Goal: Task Accomplishment & Management: Complete application form

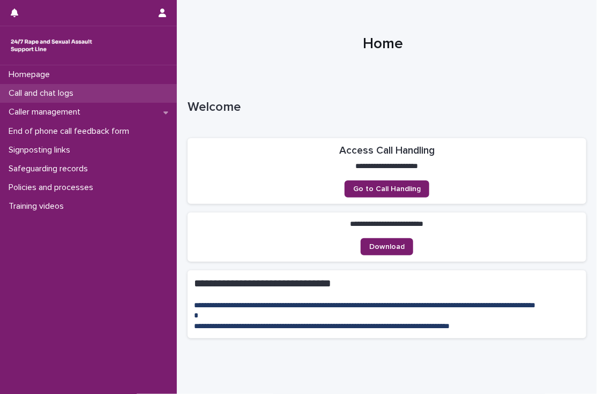
click at [88, 89] on div "Call and chat logs" at bounding box center [88, 93] width 177 height 19
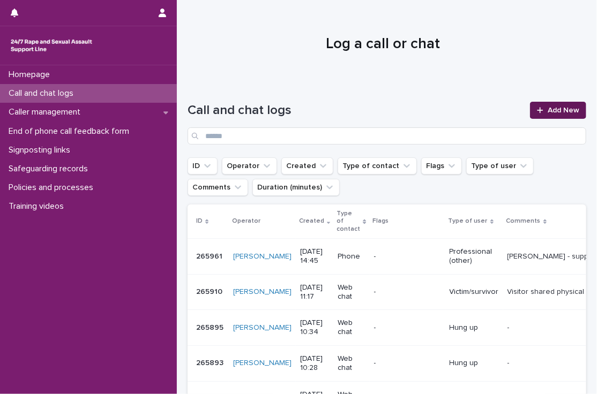
click at [555, 111] on span "Add New" at bounding box center [564, 111] width 32 height 8
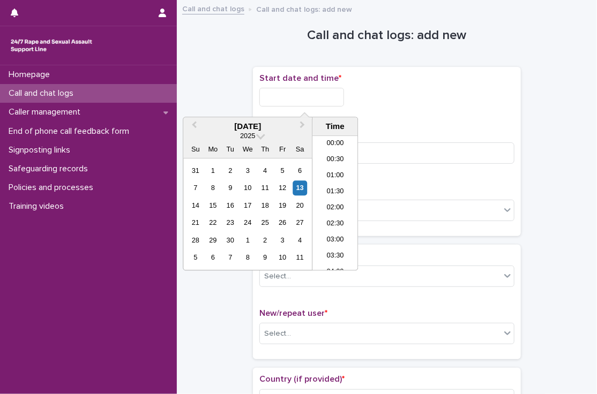
click at [331, 103] on input "text" at bounding box center [301, 97] width 85 height 19
click at [327, 204] on li "08:30" at bounding box center [335, 204] width 46 height 16
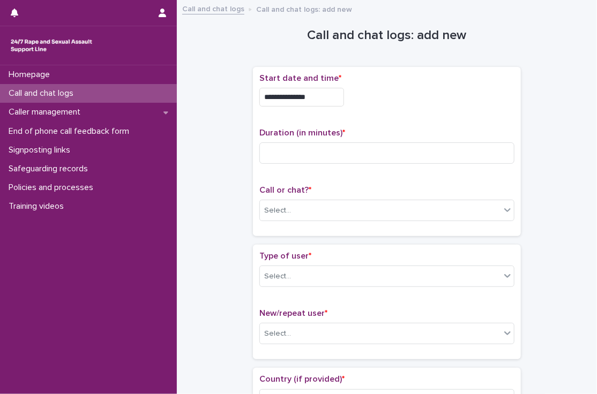
click at [336, 106] on input "**********" at bounding box center [301, 97] width 85 height 19
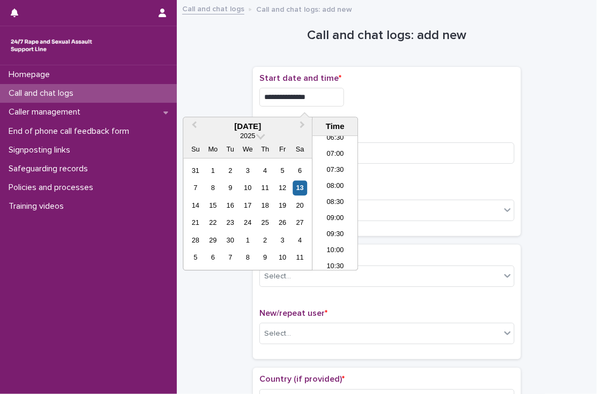
type input "**********"
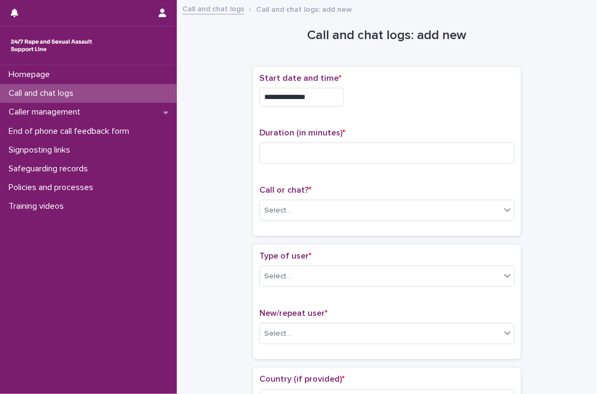
click at [417, 116] on div "**********" at bounding box center [386, 151] width 255 height 156
click at [401, 146] on input at bounding box center [386, 153] width 255 height 21
type input "*"
click at [331, 199] on div "Call or chat? * Select..." at bounding box center [386, 207] width 255 height 44
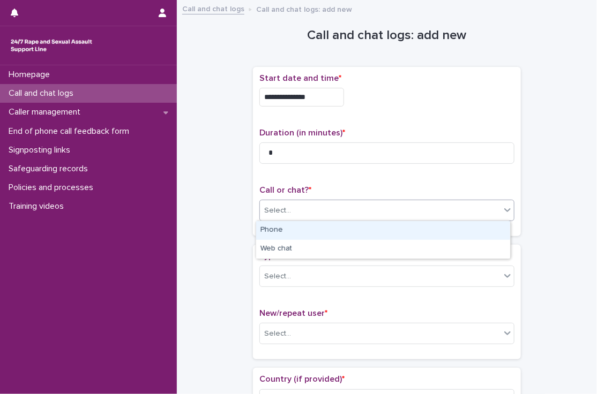
click at [321, 209] on div "Select..." at bounding box center [380, 211] width 241 height 18
click at [285, 231] on div "Phone" at bounding box center [383, 230] width 254 height 19
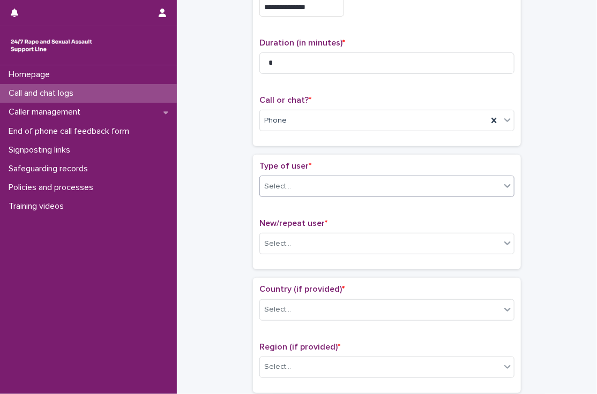
click at [282, 189] on div "Select..." at bounding box center [277, 186] width 27 height 11
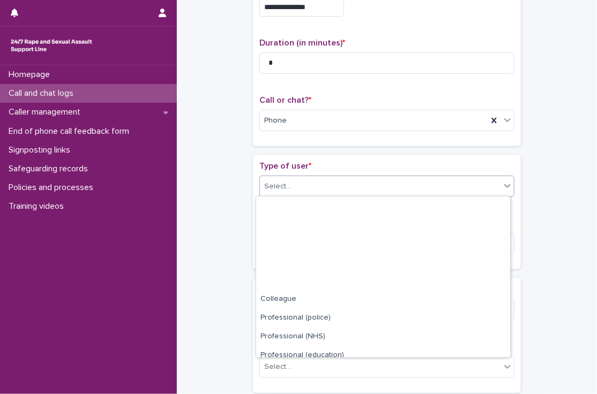
scroll to position [120, 0]
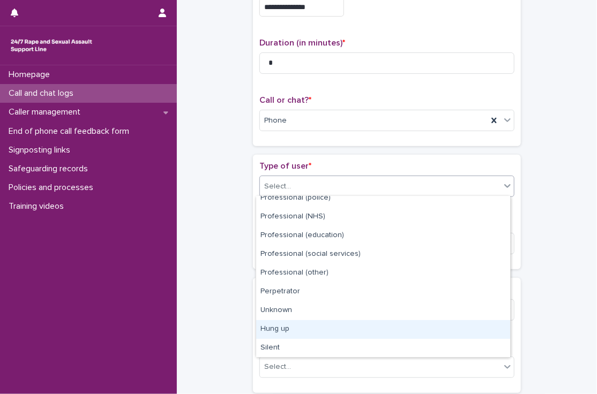
click at [284, 326] on div "Hung up" at bounding box center [383, 329] width 254 height 19
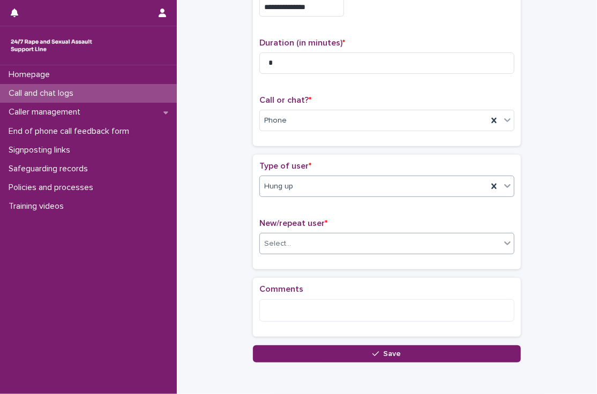
click at [279, 244] on div "Select..." at bounding box center [277, 243] width 27 height 11
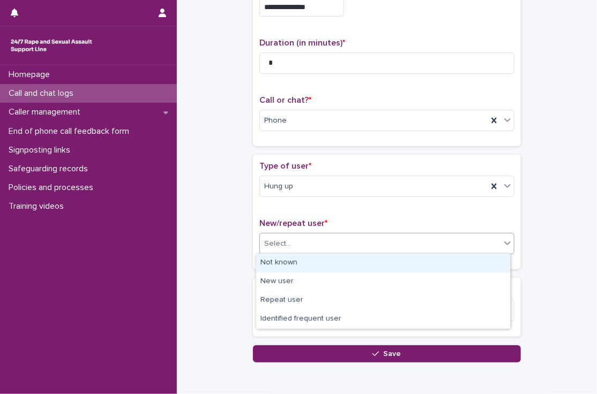
click at [282, 261] on div "Not known" at bounding box center [383, 263] width 254 height 19
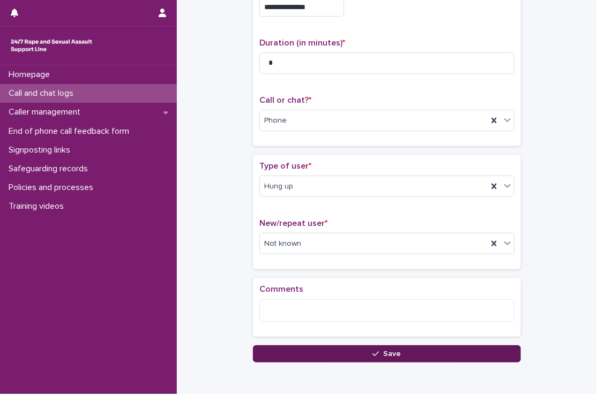
click at [279, 355] on button "Save" at bounding box center [387, 354] width 268 height 17
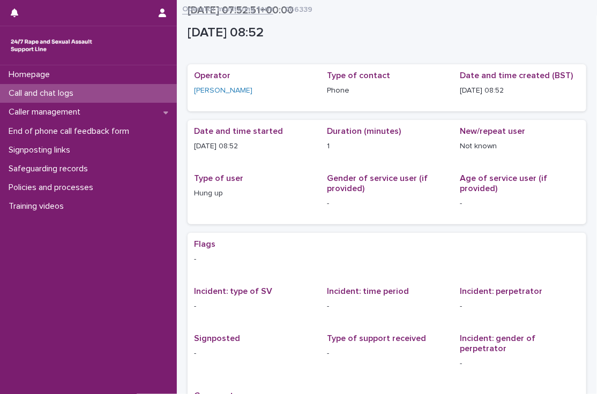
click at [95, 85] on div "Call and chat logs" at bounding box center [88, 93] width 177 height 19
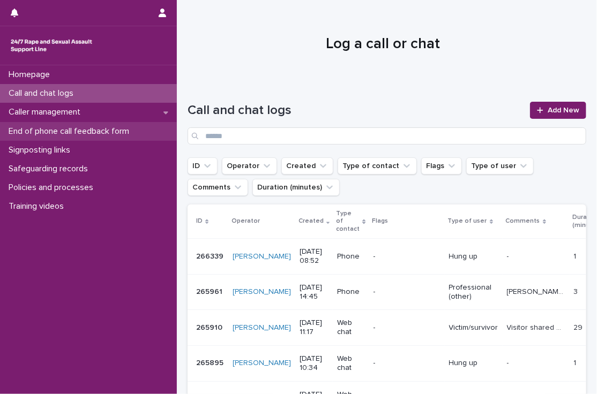
click at [120, 134] on p "End of phone call feedback form" at bounding box center [70, 131] width 133 height 10
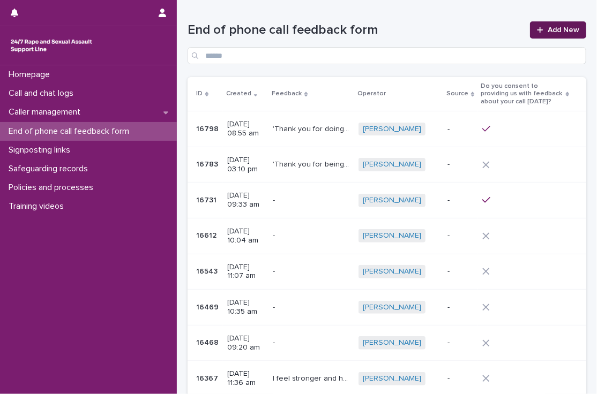
click at [560, 29] on span "Add New" at bounding box center [564, 30] width 32 height 8
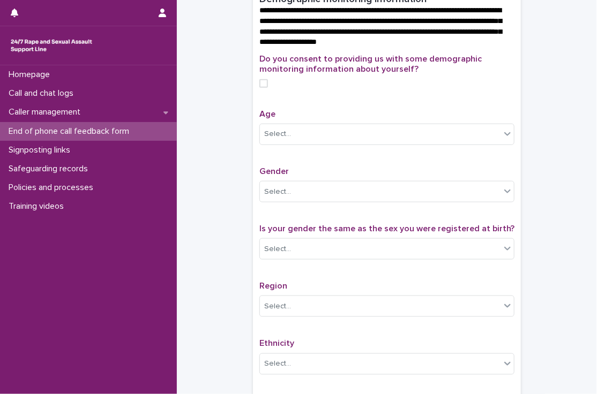
scroll to position [364, 0]
click at [261, 88] on span at bounding box center [263, 83] width 9 height 9
click at [219, 128] on div "**********" at bounding box center [387, 86] width 399 height 888
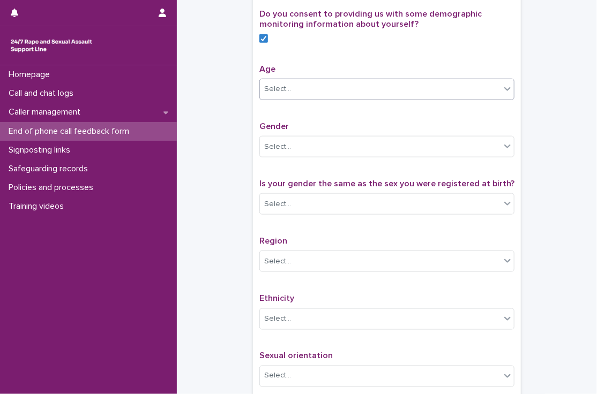
click at [506, 94] on icon at bounding box center [507, 89] width 11 height 11
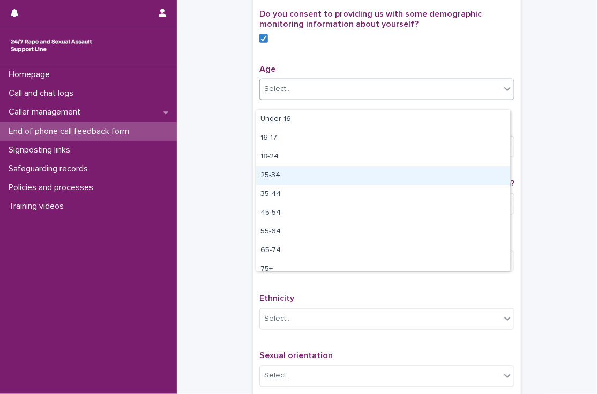
click at [296, 177] on div "25-34" at bounding box center [383, 176] width 254 height 19
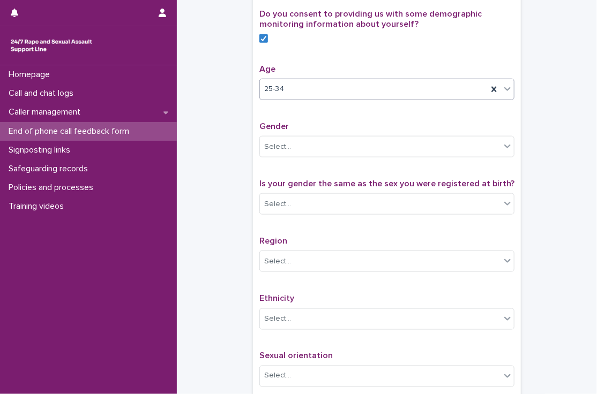
click at [229, 177] on div "**********" at bounding box center [387, 41] width 399 height 888
click at [305, 156] on div "Select..." at bounding box center [380, 147] width 241 height 18
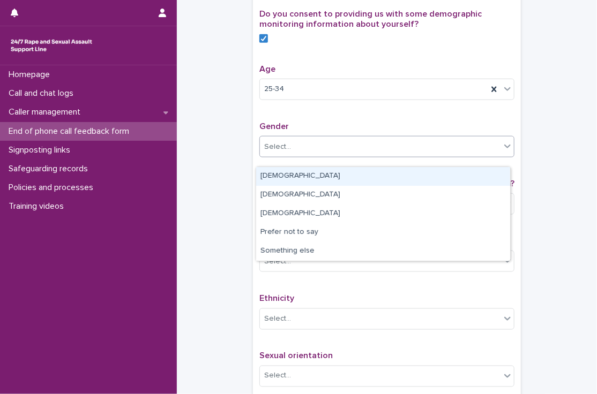
click at [285, 176] on div "[DEMOGRAPHIC_DATA]" at bounding box center [383, 176] width 254 height 19
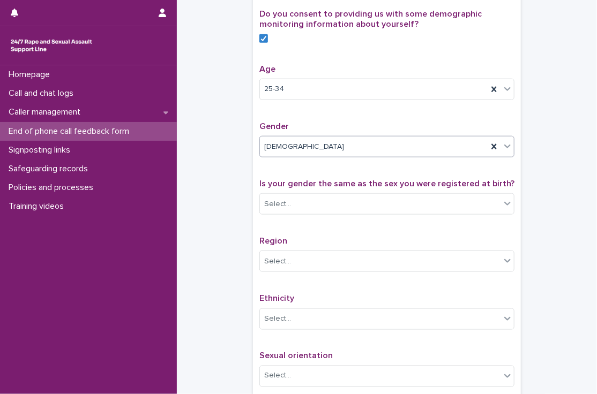
click at [246, 184] on div "**********" at bounding box center [387, 41] width 399 height 888
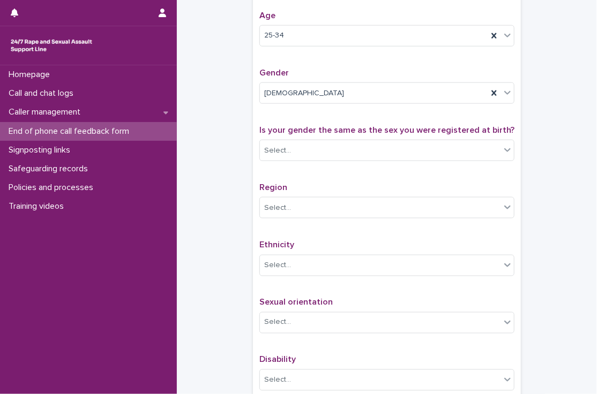
scroll to position [468, 0]
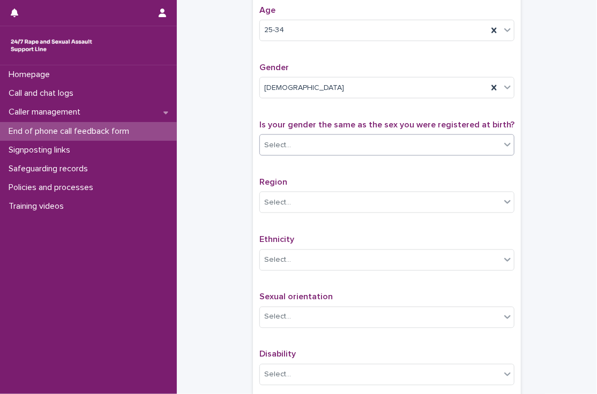
click at [323, 154] on div "Select..." at bounding box center [380, 146] width 241 height 18
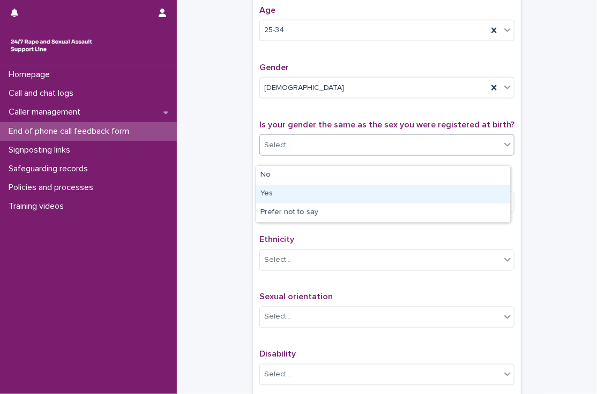
click at [293, 195] on div "Yes" at bounding box center [383, 194] width 254 height 19
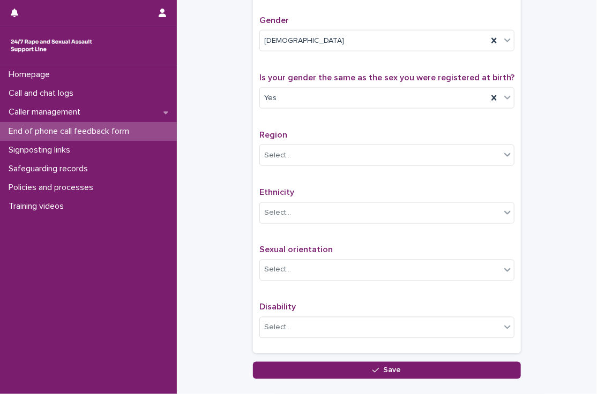
scroll to position [518, 0]
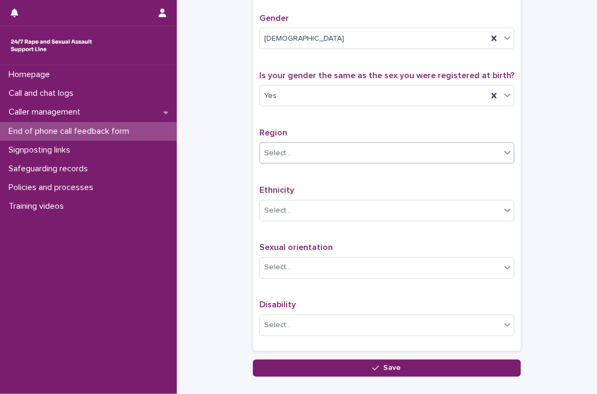
click at [319, 162] on div "Select..." at bounding box center [380, 154] width 241 height 18
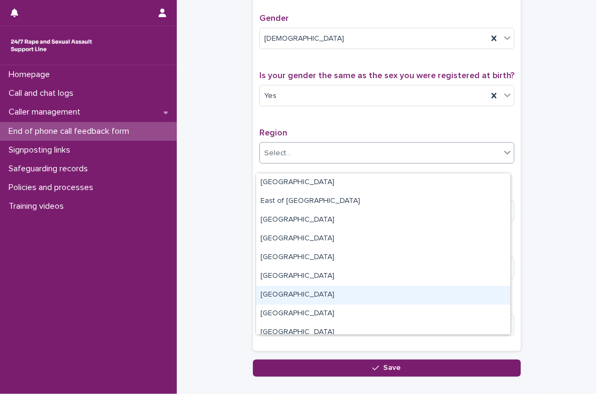
click at [289, 294] on div "[GEOGRAPHIC_DATA]" at bounding box center [383, 295] width 254 height 19
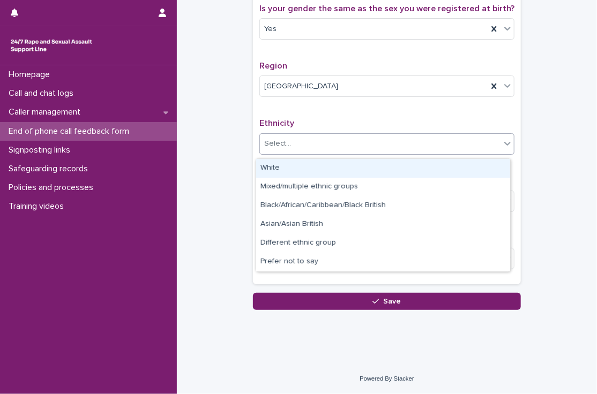
click at [345, 143] on div "Select..." at bounding box center [380, 144] width 241 height 18
click at [307, 165] on div "White" at bounding box center [383, 168] width 254 height 19
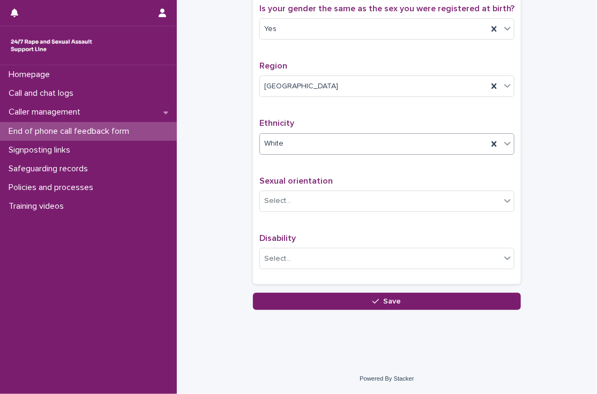
click at [253, 180] on div "Do you consent to providing us with some demographic monitoring information abo…" at bounding box center [387, 59] width 268 height 451
click at [342, 194] on div "Select..." at bounding box center [380, 201] width 241 height 18
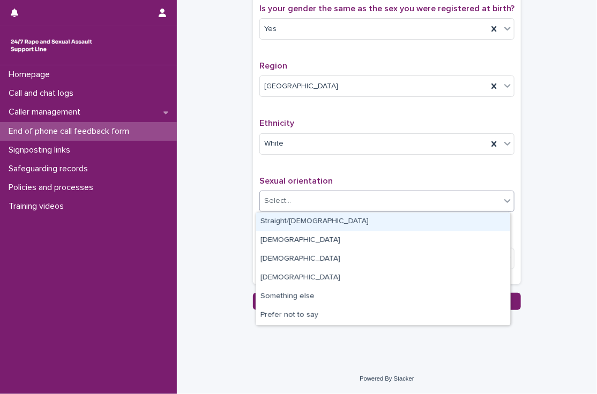
click at [321, 218] on div "Straight/[DEMOGRAPHIC_DATA]" at bounding box center [383, 222] width 254 height 19
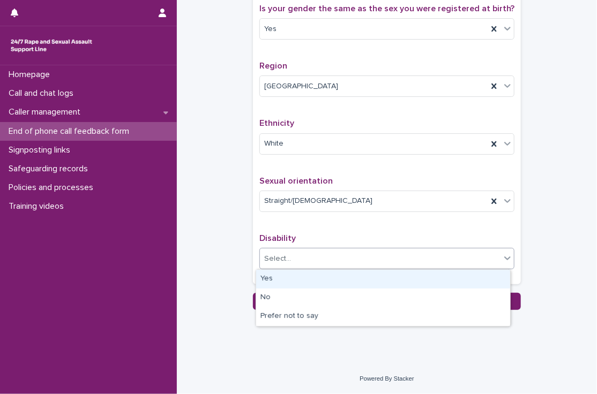
click at [326, 261] on div "Select..." at bounding box center [380, 259] width 241 height 18
click at [303, 272] on div "Yes" at bounding box center [383, 279] width 254 height 19
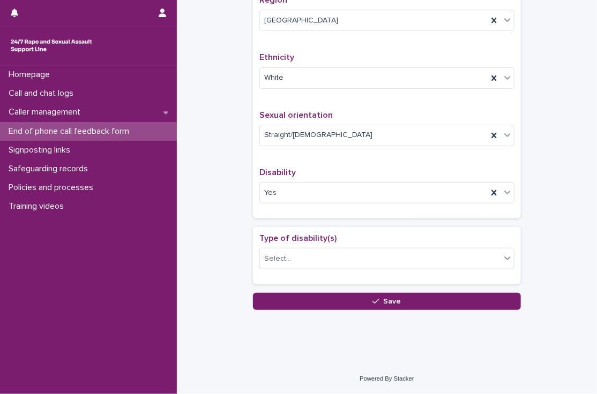
scroll to position [656, 0]
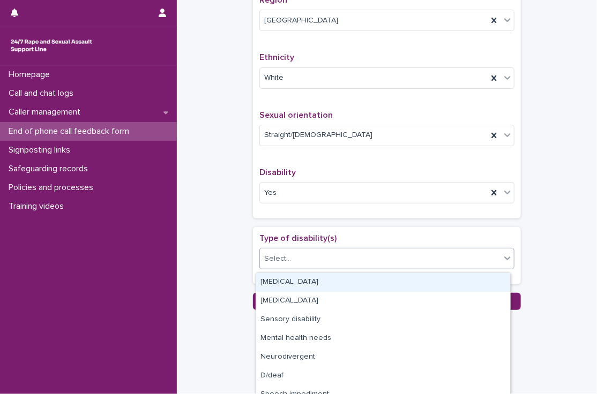
click at [289, 262] on div "Select..." at bounding box center [380, 259] width 241 height 18
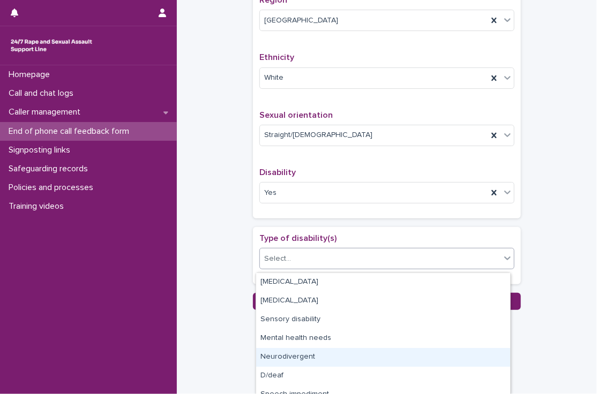
click at [288, 353] on div "Neurodivergent" at bounding box center [383, 357] width 254 height 19
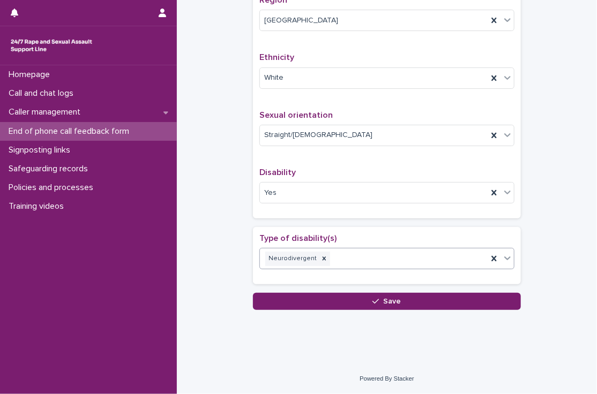
click at [347, 258] on div "Neurodivergent" at bounding box center [374, 259] width 228 height 19
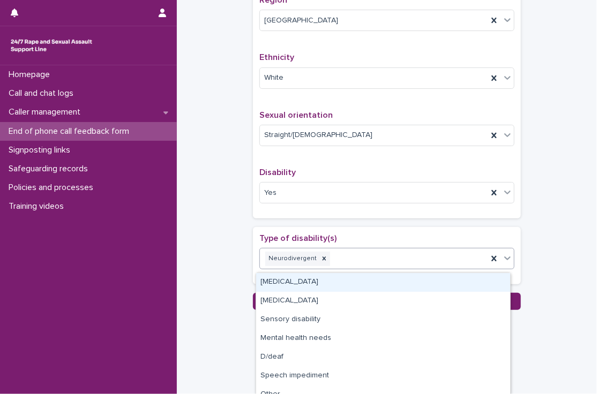
click at [146, 311] on div "Homepage Call and chat logs Caller management End of phone call feedback form S…" at bounding box center [88, 229] width 177 height 329
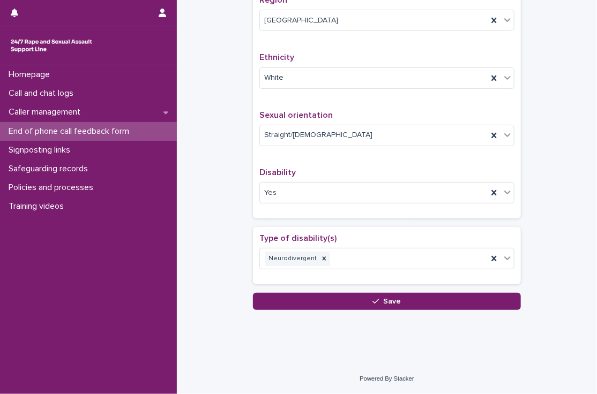
click at [362, 263] on div "Neurodivergent" at bounding box center [374, 259] width 228 height 19
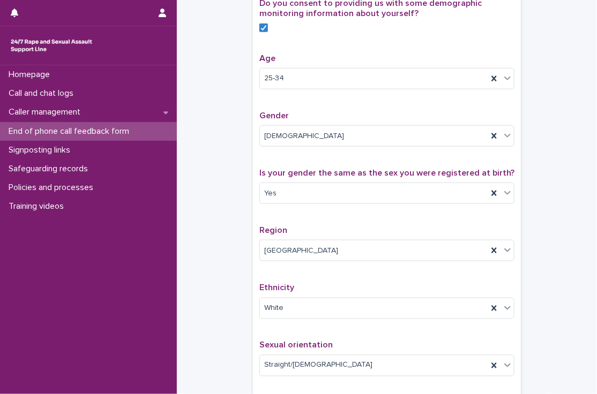
scroll to position [659, 0]
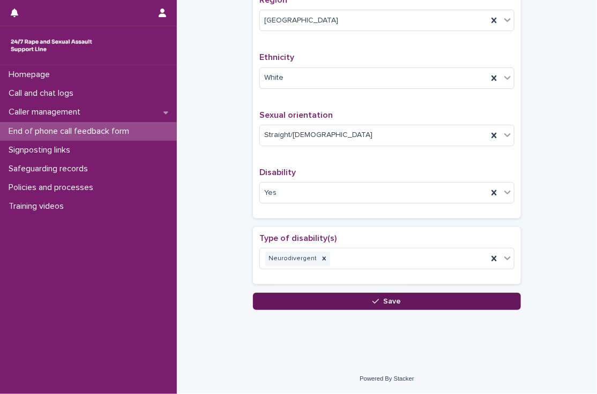
click at [310, 298] on button "Save" at bounding box center [387, 301] width 268 height 17
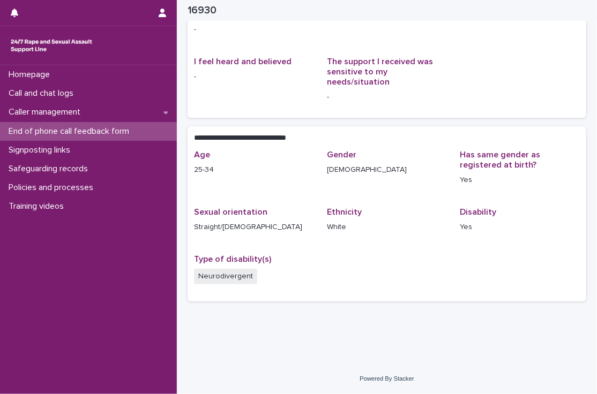
scroll to position [116, 0]
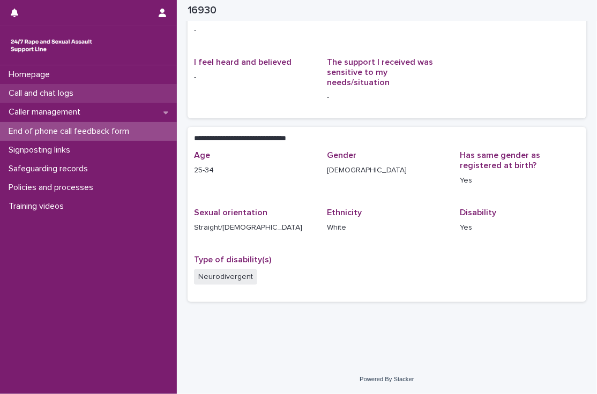
click at [88, 97] on div "Call and chat logs" at bounding box center [88, 93] width 177 height 19
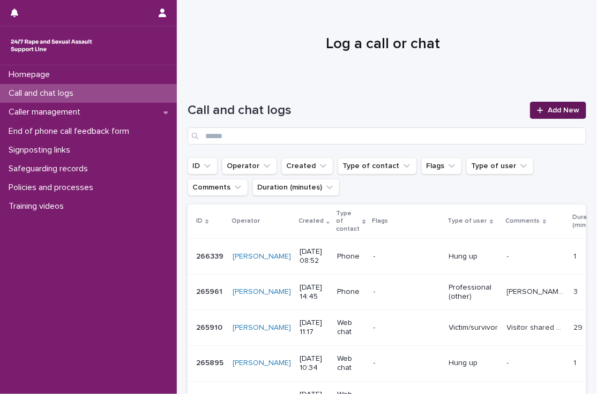
click at [557, 109] on span "Add New" at bounding box center [564, 111] width 32 height 8
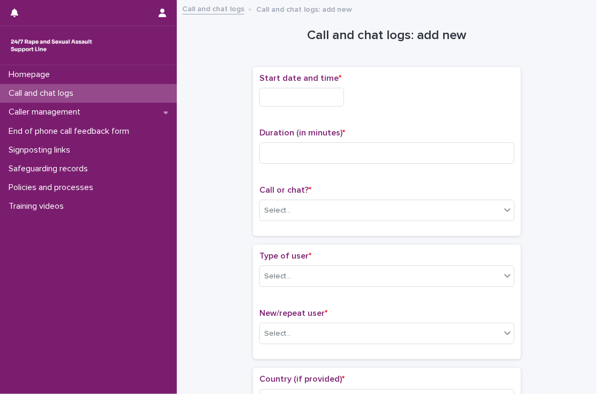
click at [300, 100] on input "text" at bounding box center [301, 97] width 85 height 19
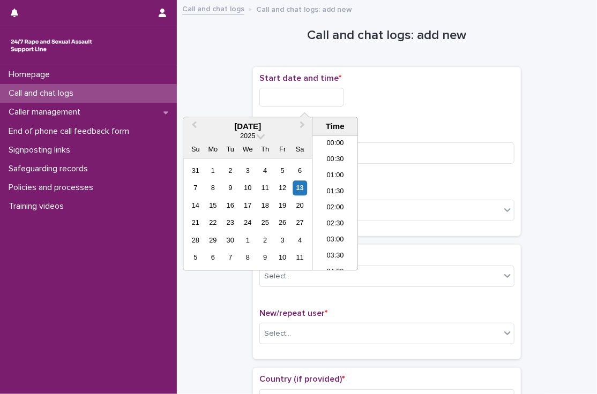
scroll to position [263, 0]
click at [340, 184] on li "09:30" at bounding box center [335, 188] width 46 height 16
click at [330, 102] on input "**********" at bounding box center [301, 97] width 85 height 19
type input "**********"
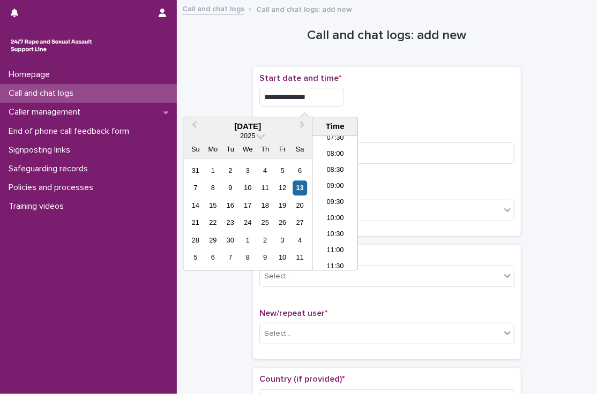
click at [414, 115] on div "**********" at bounding box center [386, 151] width 255 height 156
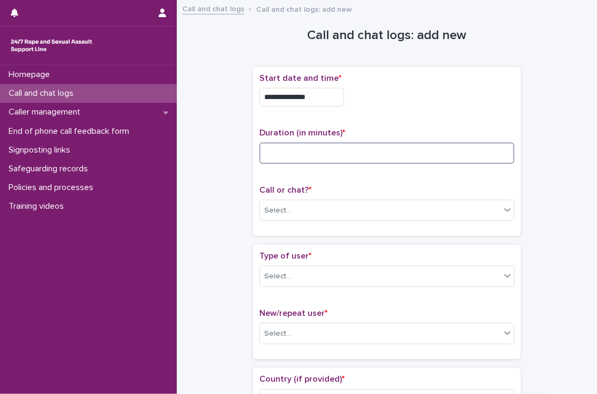
click at [386, 148] on input at bounding box center [386, 153] width 255 height 21
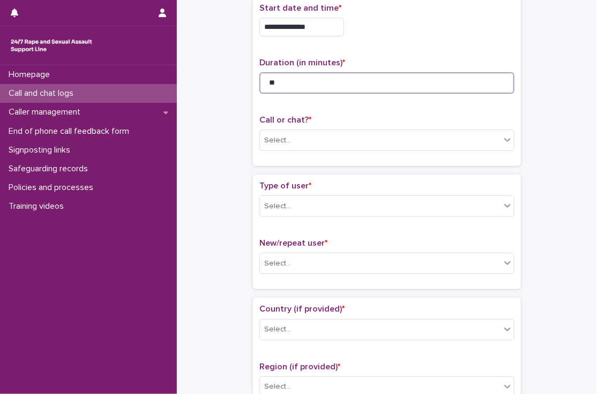
scroll to position [75, 0]
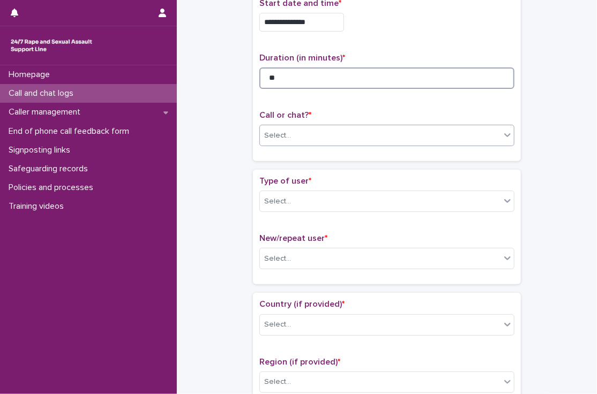
type input "**"
click at [291, 130] on div "Select..." at bounding box center [380, 136] width 241 height 18
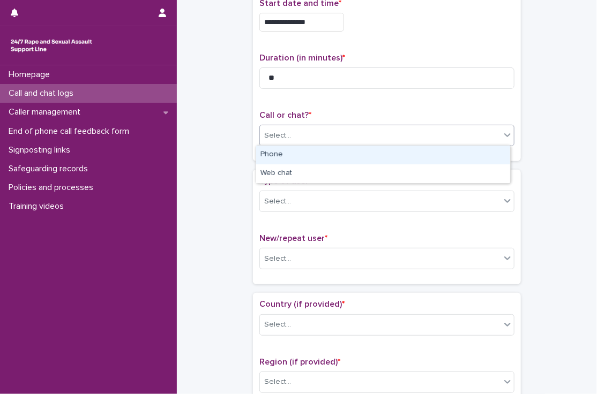
click at [288, 158] on div "Phone" at bounding box center [383, 155] width 254 height 19
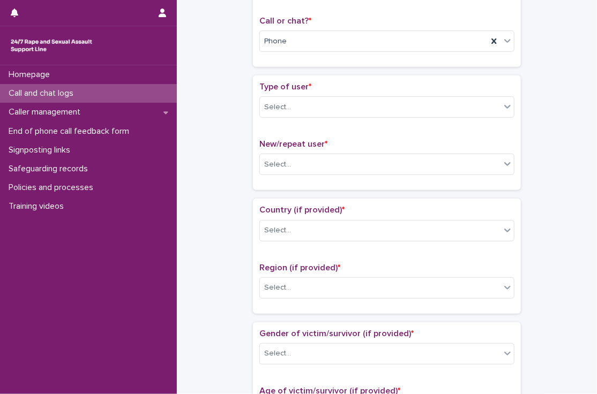
scroll to position [169, 0]
click at [300, 113] on div "Type of user * Select..." at bounding box center [386, 104] width 255 height 44
click at [274, 107] on div "Select..." at bounding box center [277, 107] width 27 height 11
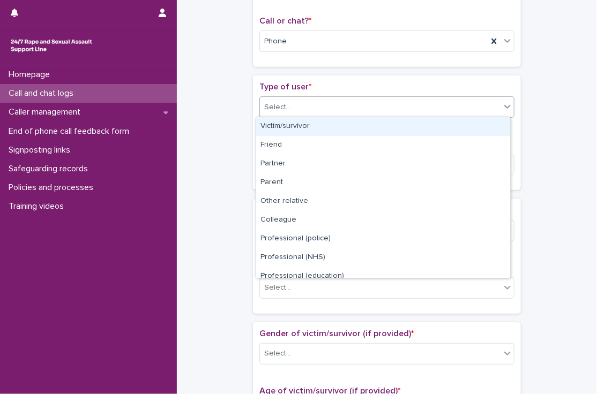
click at [276, 122] on div "Victim/survivor" at bounding box center [383, 126] width 254 height 19
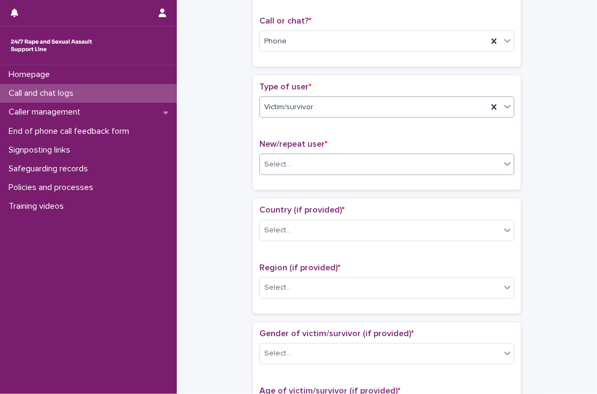
click at [279, 161] on div "Select..." at bounding box center [277, 164] width 27 height 11
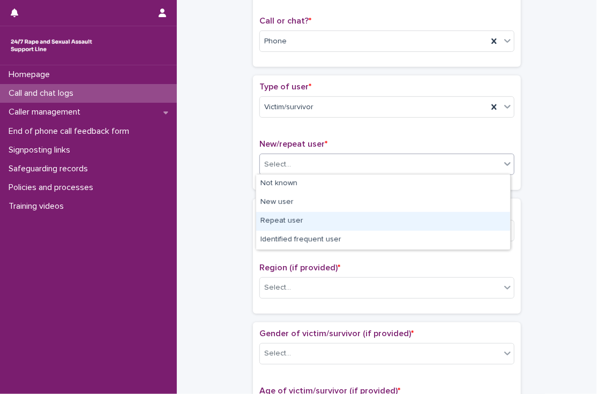
click at [276, 220] on div "Repeat user" at bounding box center [383, 221] width 254 height 19
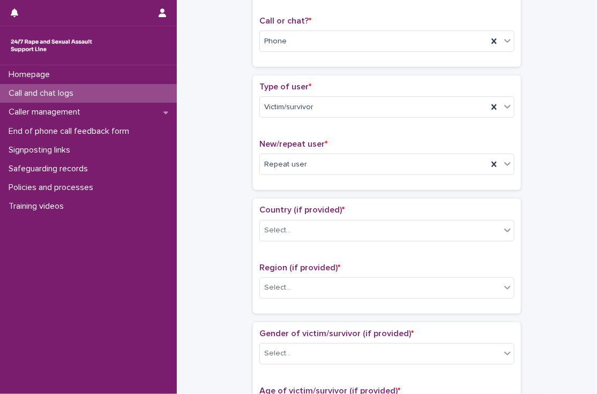
click at [206, 167] on div "**********" at bounding box center [387, 384] width 399 height 1095
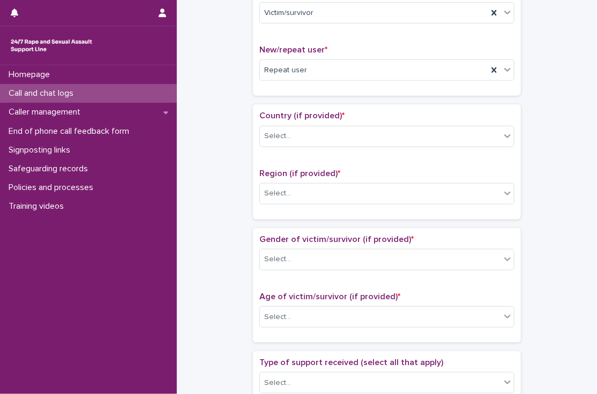
scroll to position [265, 0]
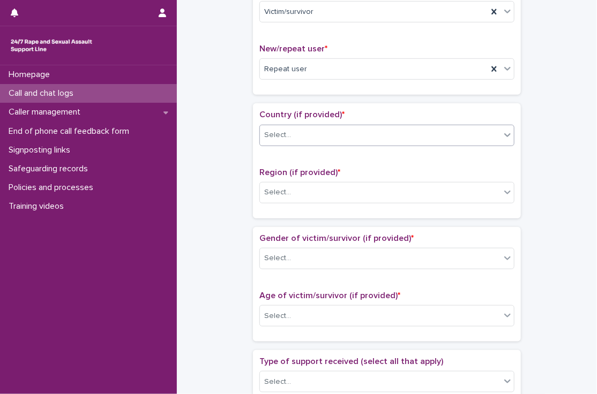
click at [289, 134] on div "Select..." at bounding box center [380, 135] width 241 height 18
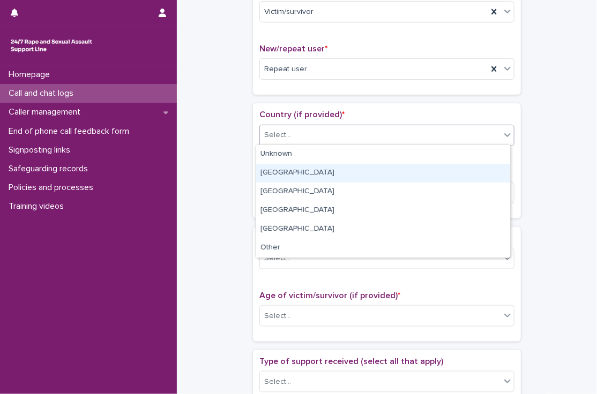
click at [281, 175] on div "[GEOGRAPHIC_DATA]" at bounding box center [383, 173] width 254 height 19
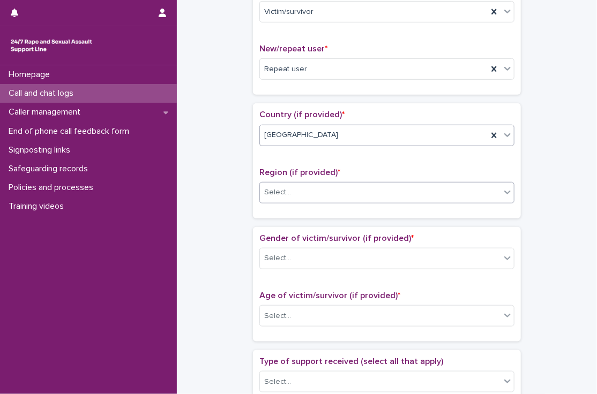
click at [286, 192] on div "Select..." at bounding box center [380, 193] width 241 height 18
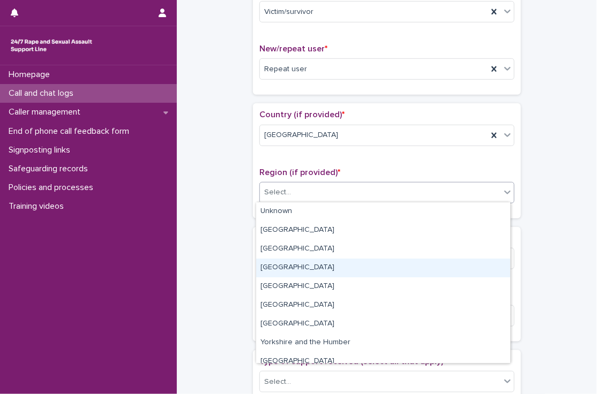
click at [287, 266] on div "[GEOGRAPHIC_DATA]" at bounding box center [383, 268] width 254 height 19
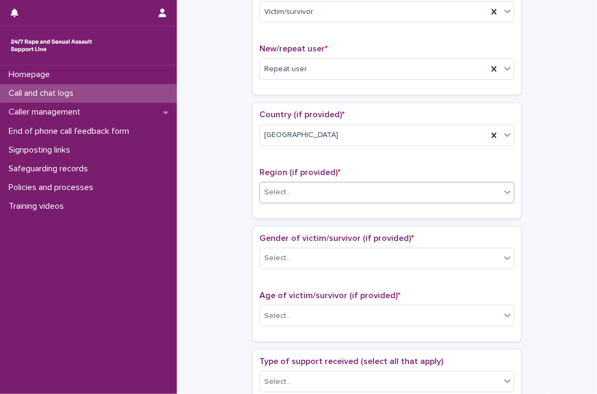
click at [225, 203] on div "**********" at bounding box center [387, 289] width 399 height 1095
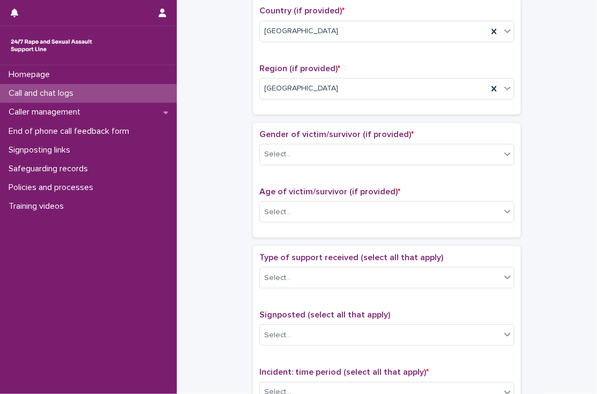
scroll to position [372, 0]
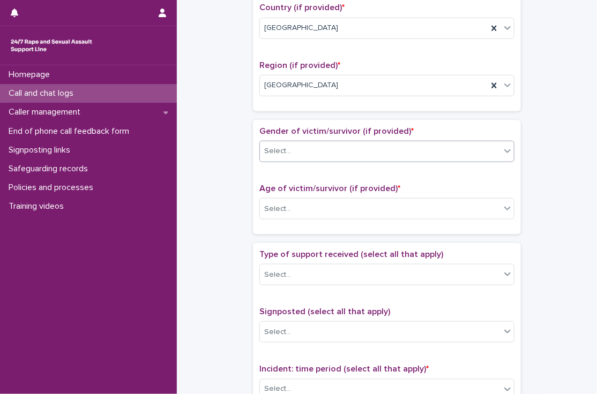
click at [310, 143] on div "Select..." at bounding box center [380, 152] width 241 height 18
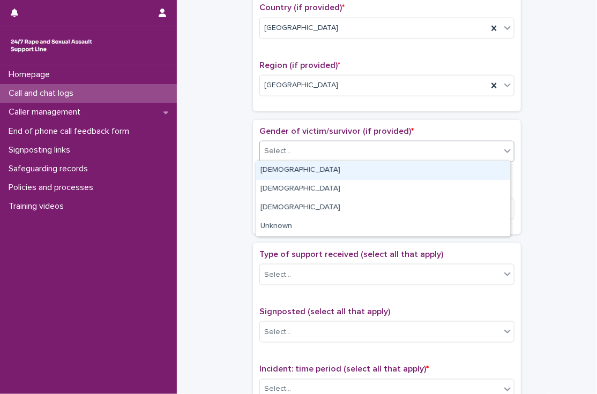
click at [297, 170] on div "[DEMOGRAPHIC_DATA]" at bounding box center [383, 170] width 254 height 19
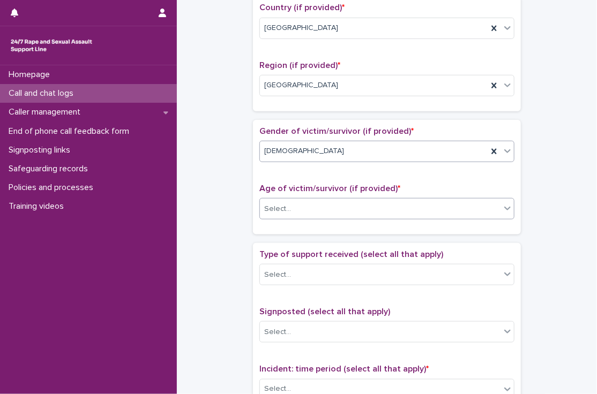
click at [307, 211] on div "Select..." at bounding box center [380, 209] width 241 height 18
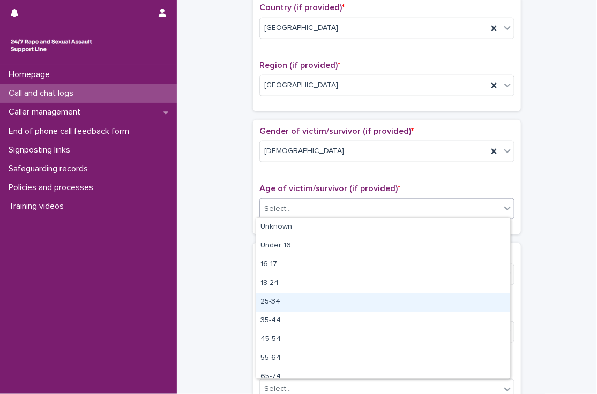
click at [298, 301] on div "25-34" at bounding box center [383, 302] width 254 height 19
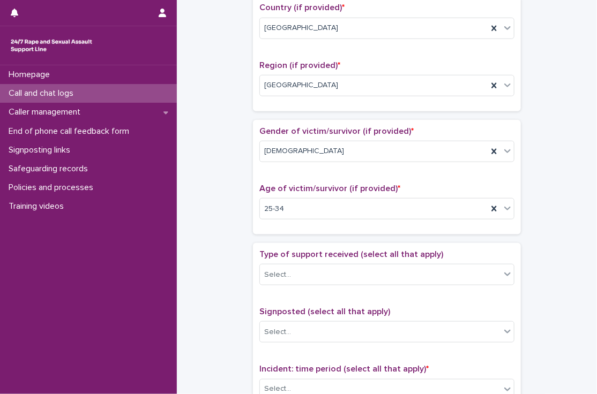
click at [225, 233] on div "**********" at bounding box center [387, 182] width 399 height 1095
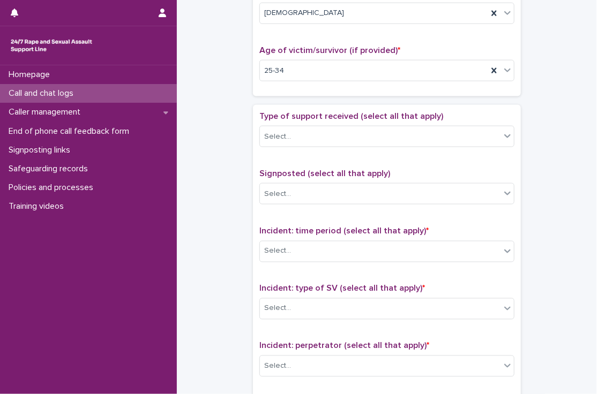
scroll to position [511, 0]
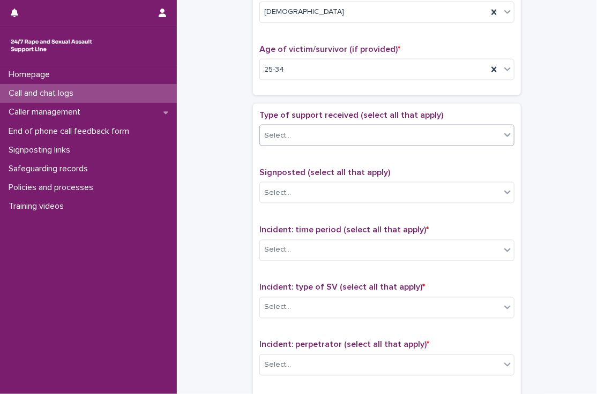
click at [316, 136] on div "Select..." at bounding box center [380, 136] width 241 height 18
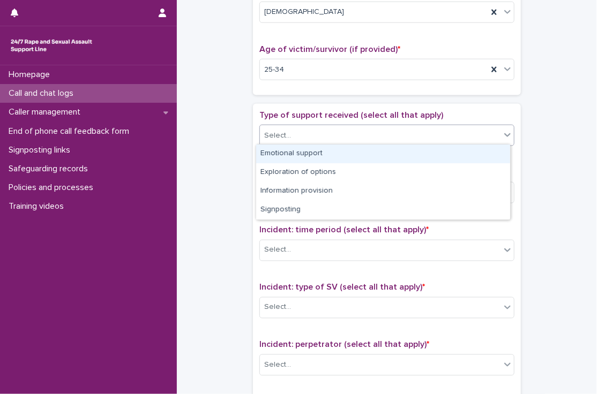
click at [309, 146] on div "Emotional support" at bounding box center [383, 154] width 254 height 19
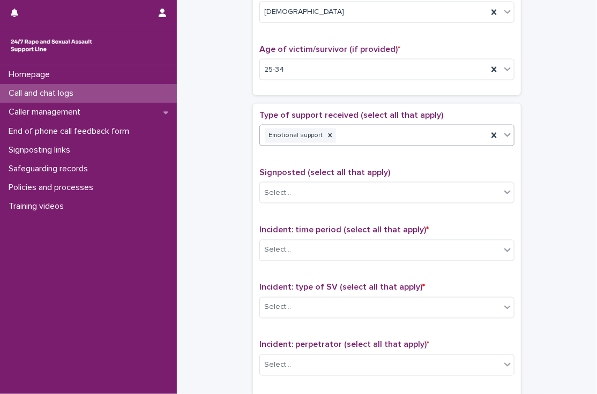
click at [236, 172] on div "**********" at bounding box center [387, 42] width 399 height 1095
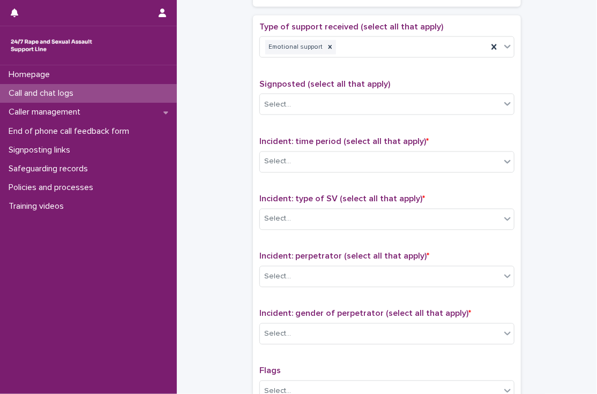
scroll to position [618, 0]
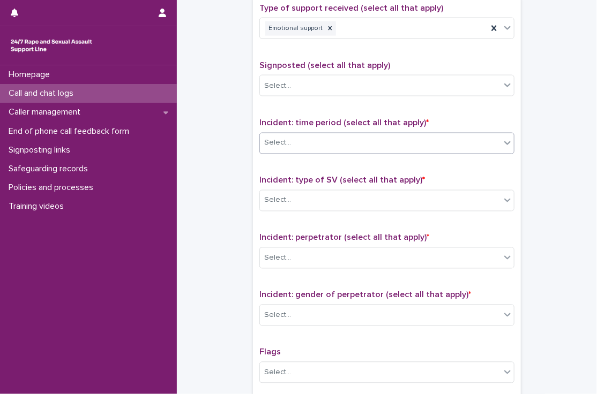
click at [308, 134] on div "Select..." at bounding box center [380, 143] width 241 height 18
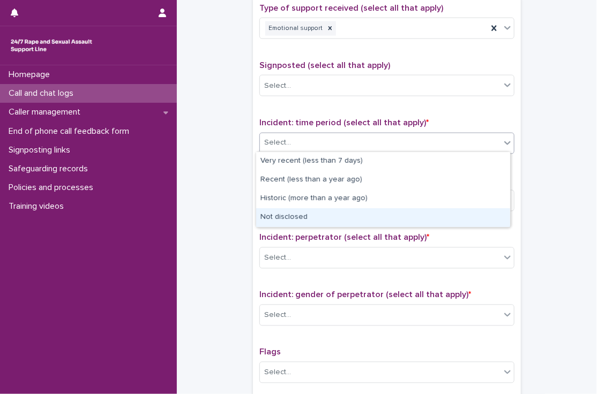
click at [313, 214] on div "Not disclosed" at bounding box center [383, 217] width 254 height 19
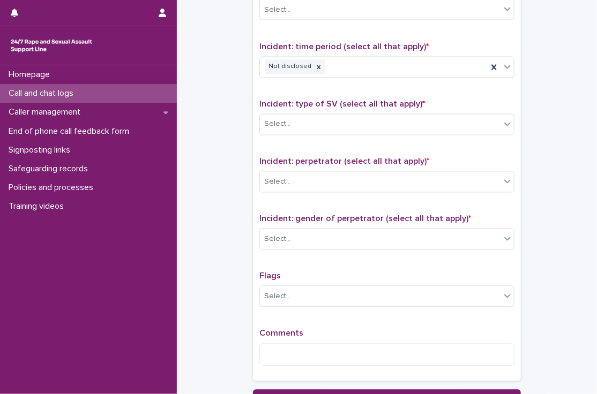
scroll to position [697, 0]
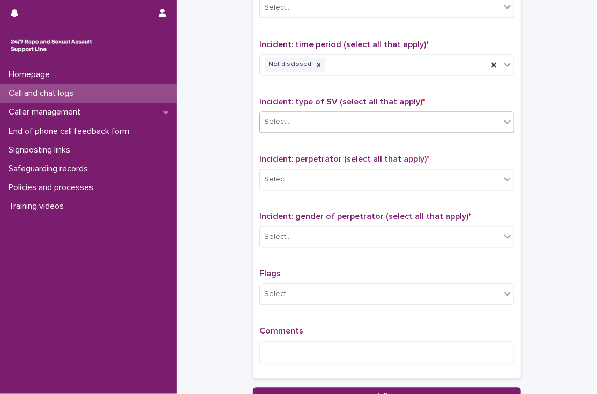
click at [296, 128] on div "Select..." at bounding box center [386, 122] width 255 height 21
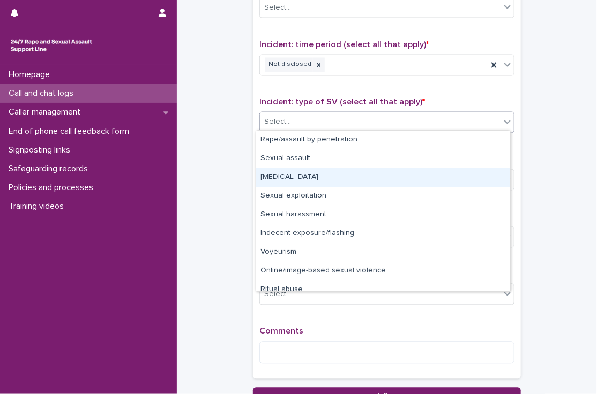
click at [297, 172] on div "[MEDICAL_DATA]" at bounding box center [383, 177] width 254 height 19
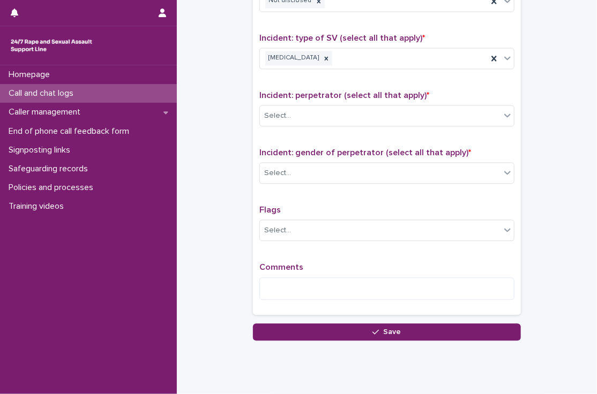
scroll to position [771, 0]
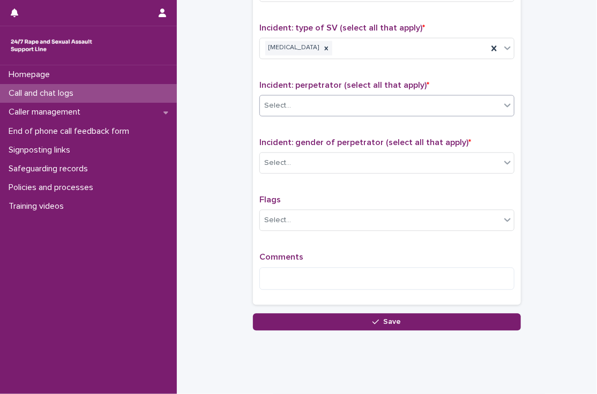
click at [318, 109] on div "Select..." at bounding box center [380, 106] width 241 height 18
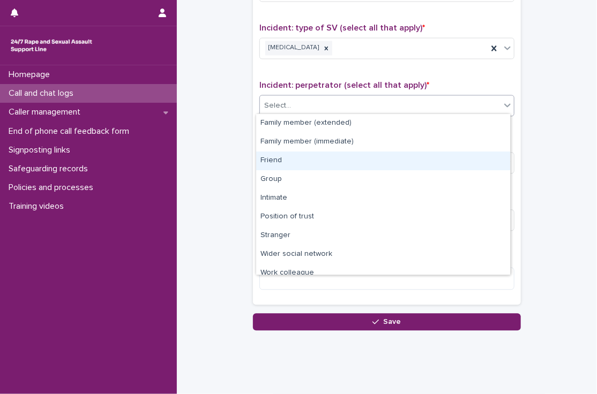
scroll to position [45, 0]
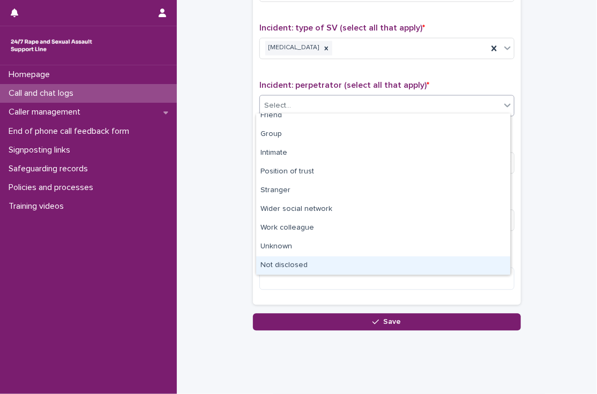
click at [302, 262] on div "Not disclosed" at bounding box center [383, 266] width 254 height 19
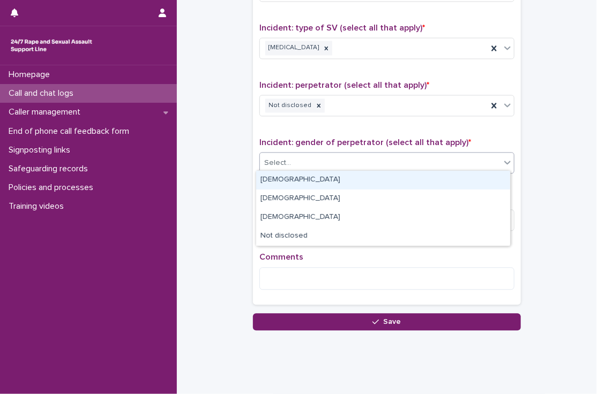
click at [310, 167] on div "Select..." at bounding box center [380, 163] width 241 height 18
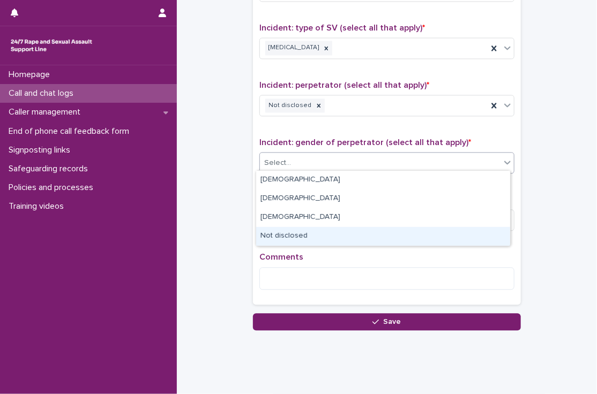
click at [307, 242] on div "Not disclosed" at bounding box center [383, 236] width 254 height 19
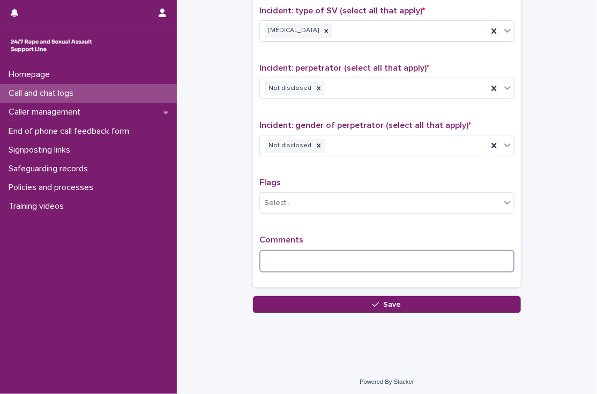
click at [313, 250] on textarea at bounding box center [386, 261] width 255 height 23
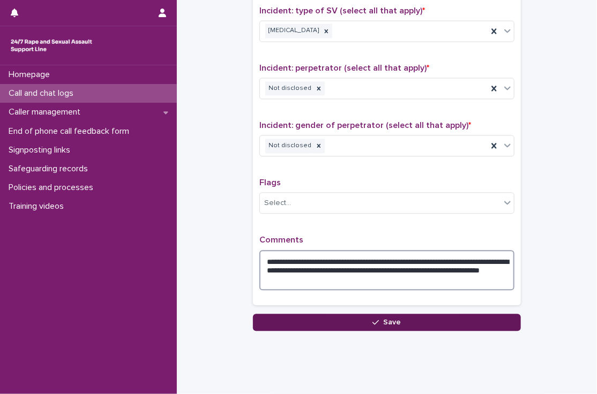
type textarea "**********"
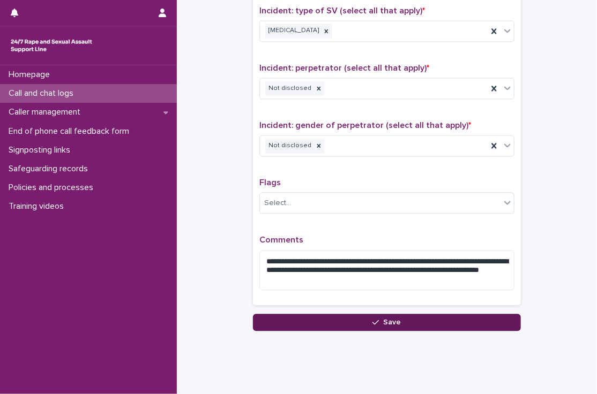
click at [336, 319] on button "Save" at bounding box center [387, 322] width 268 height 17
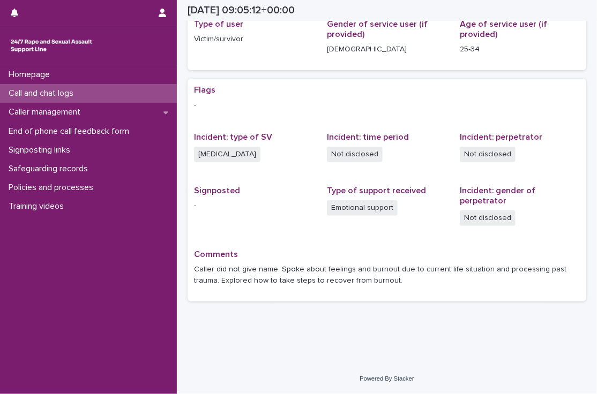
scroll to position [154, 0]
click at [93, 91] on div "Call and chat logs" at bounding box center [88, 93] width 177 height 19
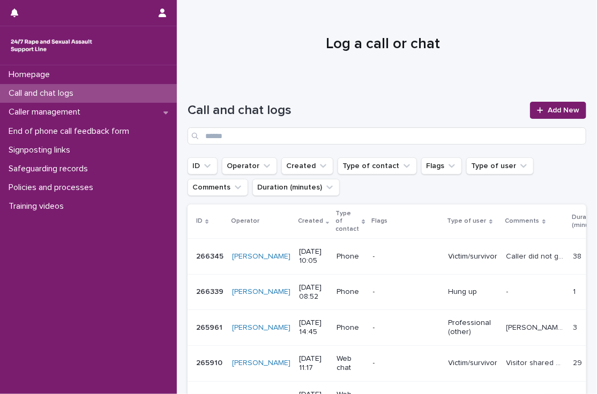
click at [521, 256] on p "Caller did not give name. Spoke about feelings and burnout due to current life …" at bounding box center [536, 255] width 61 height 11
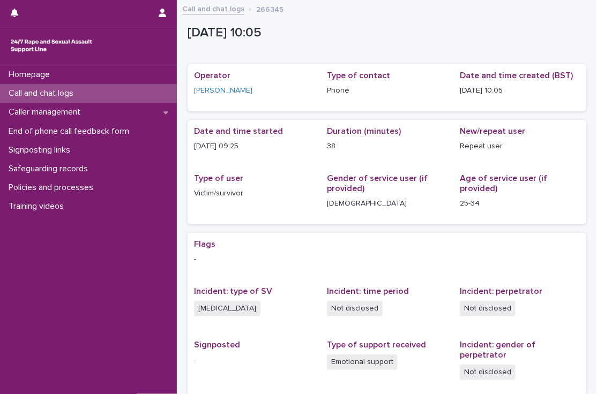
scroll to position [154, 0]
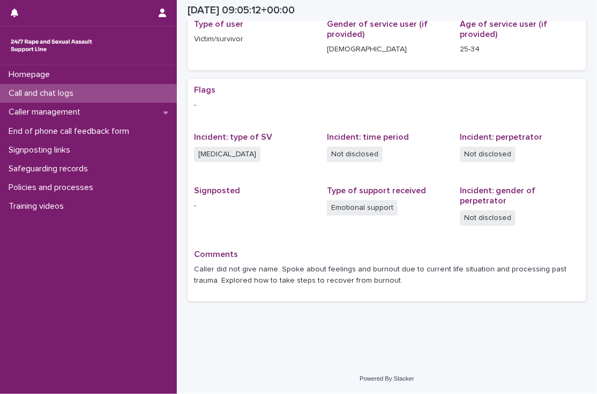
click at [132, 100] on div "Call and chat logs" at bounding box center [88, 93] width 177 height 19
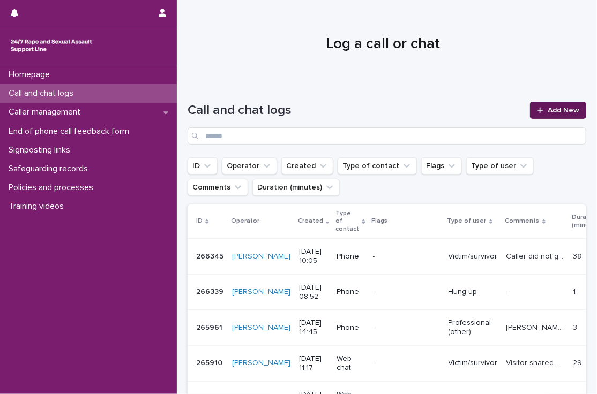
click at [550, 107] on span "Add New" at bounding box center [564, 111] width 32 height 8
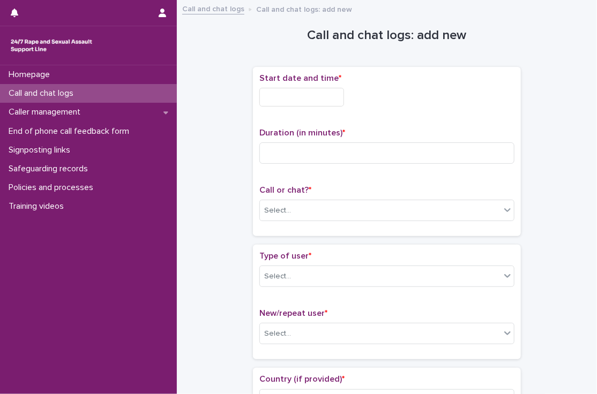
click at [328, 86] on div "Start date and time *" at bounding box center [386, 94] width 255 height 42
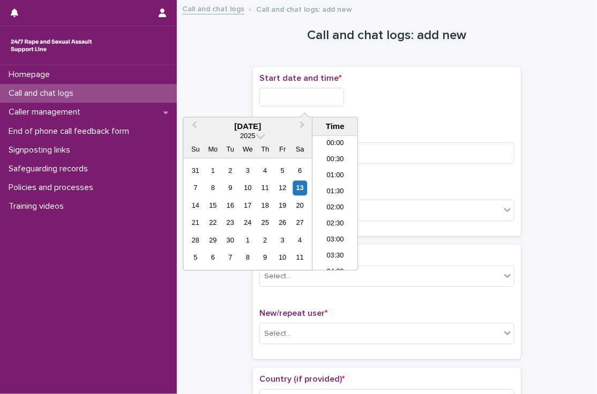
click at [323, 96] on input "text" at bounding box center [301, 97] width 85 height 19
click at [332, 205] on li "10:30" at bounding box center [335, 204] width 46 height 16
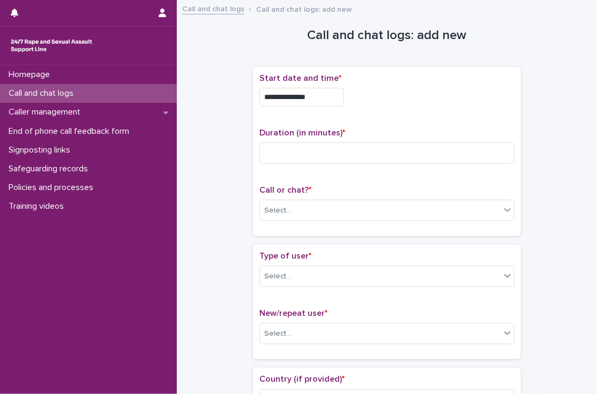
click at [326, 94] on input "**********" at bounding box center [301, 97] width 85 height 19
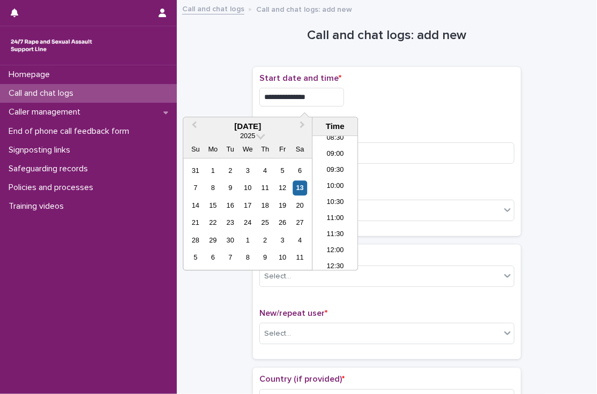
type input "**********"
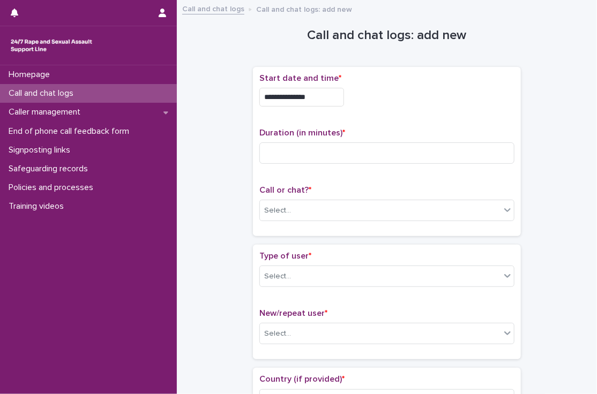
click at [490, 80] on p "Start date and time *" at bounding box center [386, 78] width 255 height 10
click at [379, 154] on input at bounding box center [386, 153] width 255 height 21
type input "*"
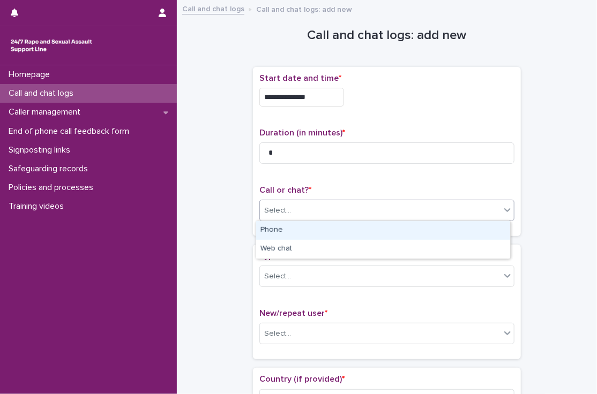
click at [295, 214] on div "Select..." at bounding box center [380, 211] width 241 height 18
click at [297, 223] on div "Phone" at bounding box center [383, 230] width 254 height 19
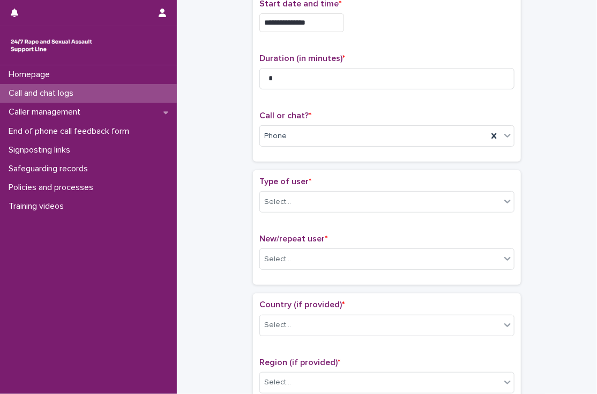
scroll to position [84, 0]
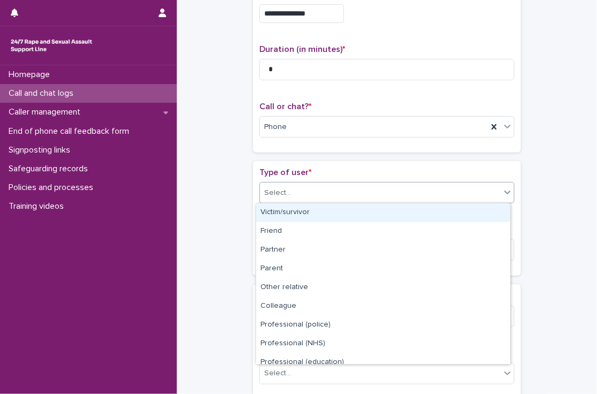
click at [300, 192] on div "Select..." at bounding box center [380, 193] width 241 height 18
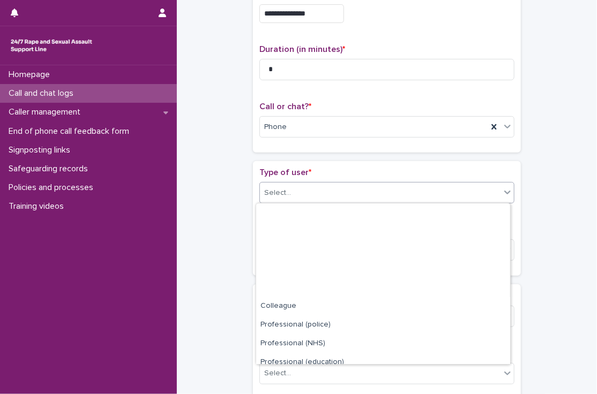
scroll to position [120, 0]
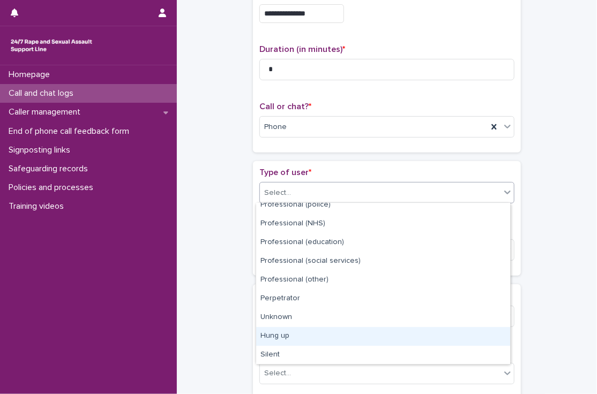
click at [289, 327] on div "Hung up" at bounding box center [383, 336] width 254 height 19
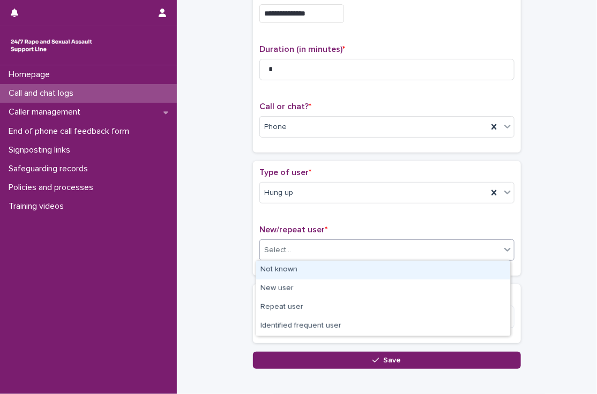
click at [302, 255] on div "Select..." at bounding box center [380, 251] width 241 height 18
click at [305, 271] on div "Not known" at bounding box center [383, 270] width 254 height 19
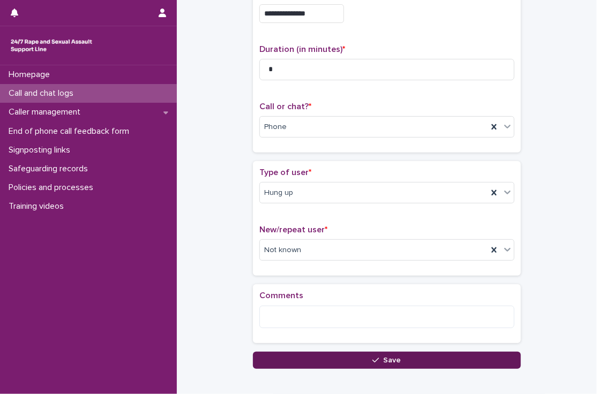
click at [309, 357] on button "Save" at bounding box center [387, 360] width 268 height 17
